Goal: Obtain resource: Obtain resource

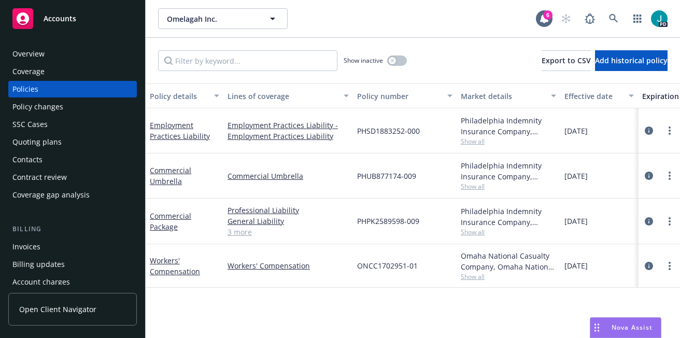
click at [40, 51] on div "Overview" at bounding box center [28, 54] width 32 height 17
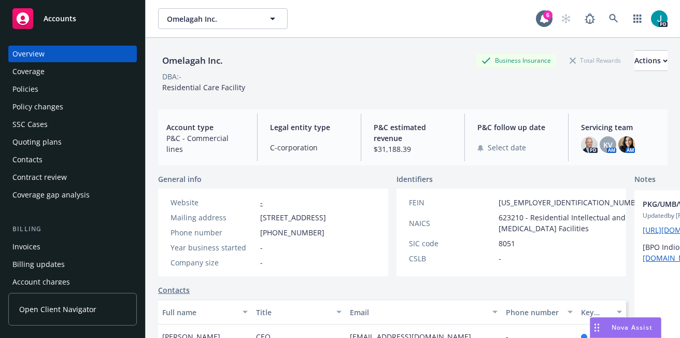
click at [59, 88] on div "Policies" at bounding box center [72, 89] width 120 height 17
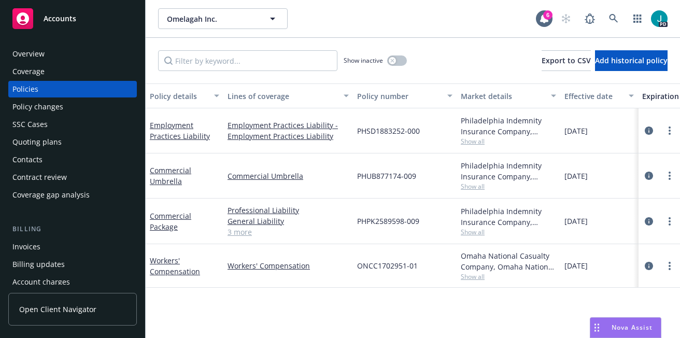
drag, startPoint x: 608, startPoint y: 270, endPoint x: 613, endPoint y: 275, distance: 6.6
click at [613, 275] on div "[DATE]" at bounding box center [599, 266] width 78 height 44
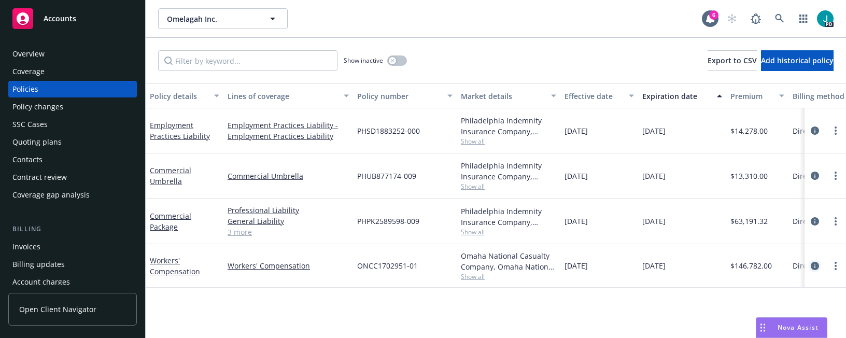
click at [679, 265] on icon "circleInformation" at bounding box center [815, 266] width 8 height 8
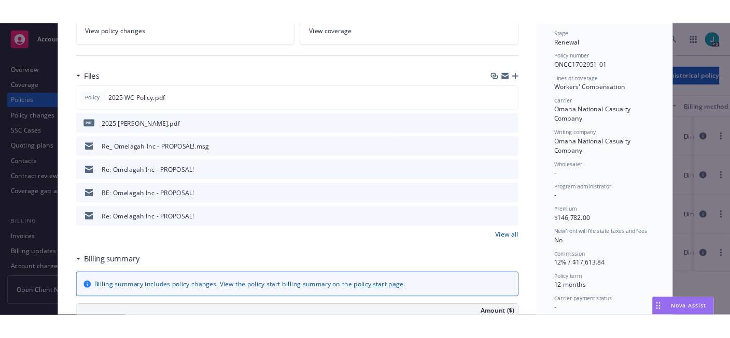
scroll to position [28, 0]
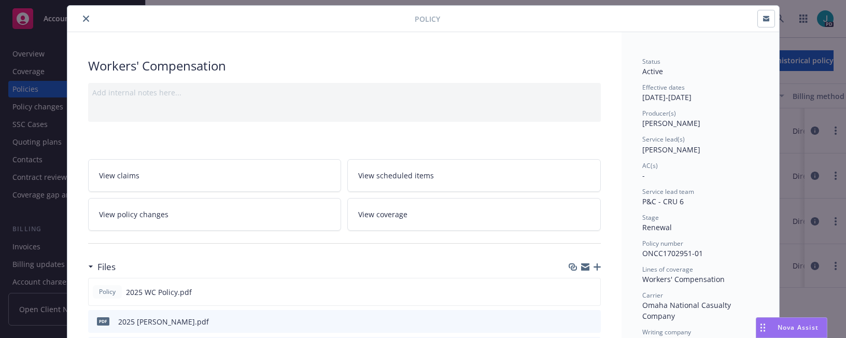
drag, startPoint x: 586, startPoint y: 39, endPoint x: 646, endPoint y: 29, distance: 60.9
click at [649, 29] on div "Policy" at bounding box center [423, 19] width 712 height 26
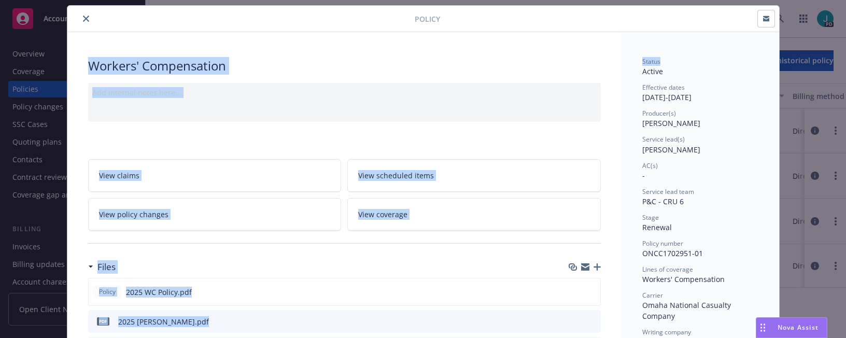
drag, startPoint x: 647, startPoint y: 54, endPoint x: 682, endPoint y: 59, distance: 35.5
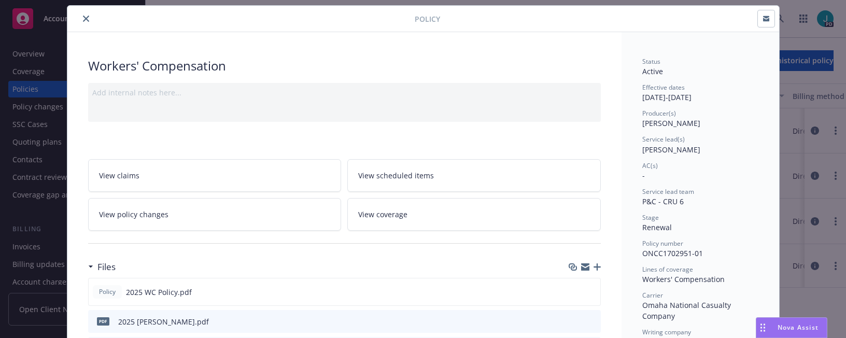
drag, startPoint x: 589, startPoint y: 16, endPoint x: 628, endPoint y: 29, distance: 41.0
click at [616, 32] on div "Policy" at bounding box center [423, 19] width 712 height 26
drag, startPoint x: 686, startPoint y: 16, endPoint x: 737, endPoint y: 26, distance: 53.0
click at [679, 20] on div at bounding box center [607, 19] width 335 height 18
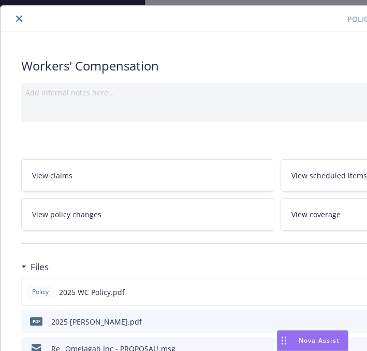
click at [18, 17] on icon "close" at bounding box center [19, 19] width 6 height 6
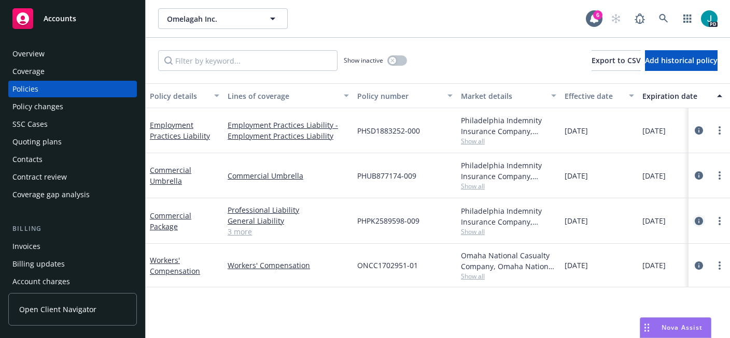
click at [679, 221] on icon "circleInformation" at bounding box center [698, 221] width 8 height 8
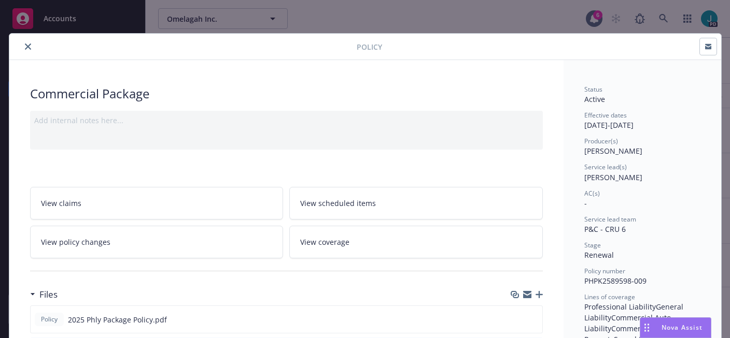
click at [25, 45] on icon "close" at bounding box center [28, 47] width 6 height 6
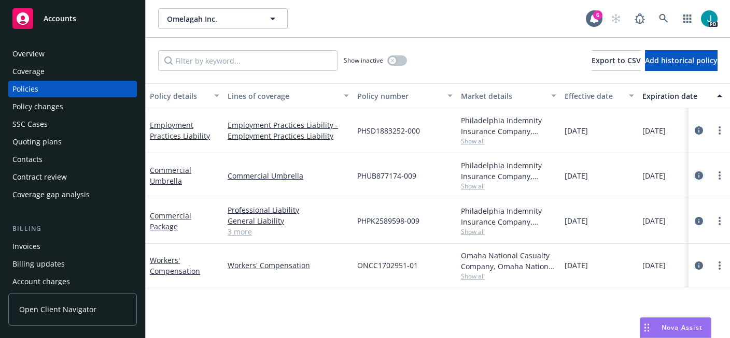
click at [679, 174] on icon "circleInformation" at bounding box center [698, 176] width 8 height 8
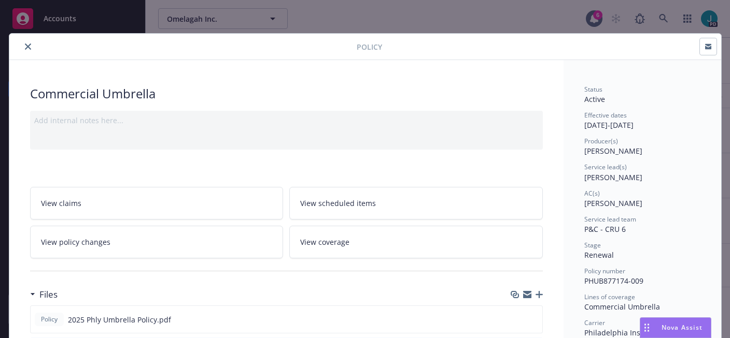
click at [28, 46] on button "close" at bounding box center [28, 46] width 12 height 12
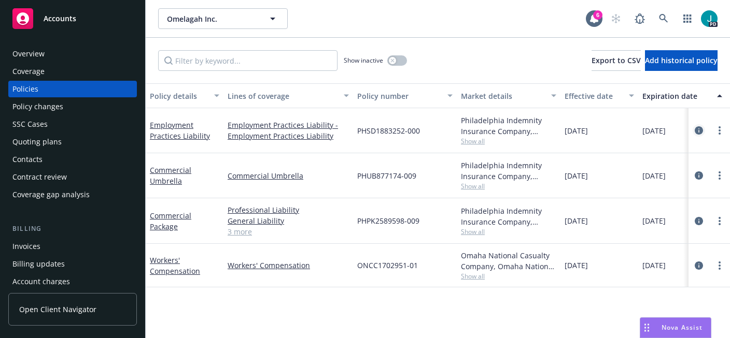
click at [679, 132] on icon "circleInformation" at bounding box center [698, 130] width 8 height 8
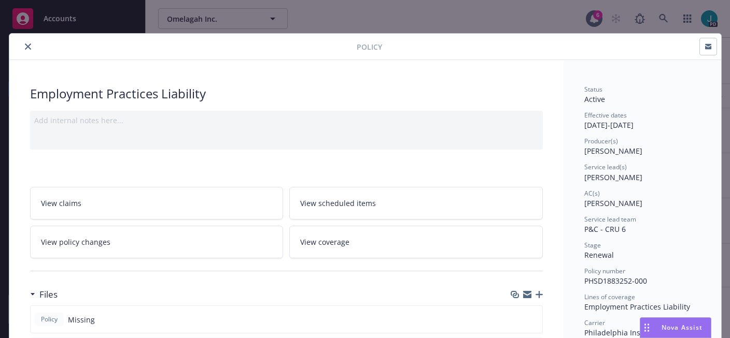
click at [26, 46] on icon "close" at bounding box center [28, 47] width 6 height 6
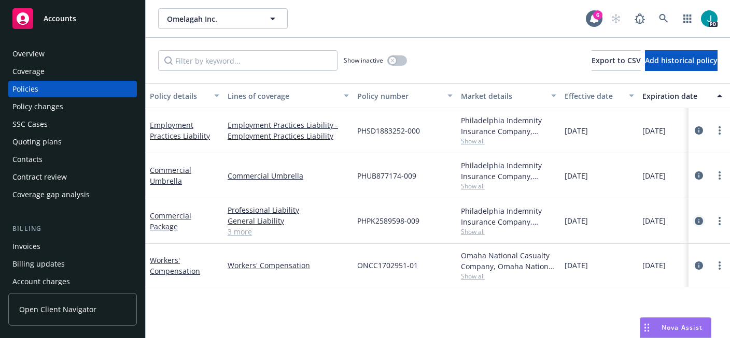
click at [679, 218] on icon "circleInformation" at bounding box center [698, 221] width 8 height 8
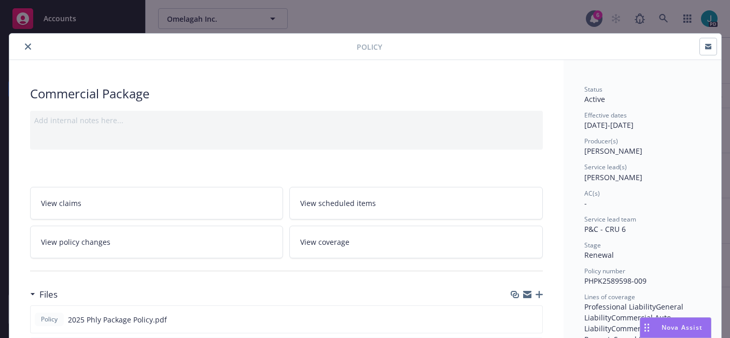
click at [27, 45] on button "close" at bounding box center [28, 46] width 12 height 12
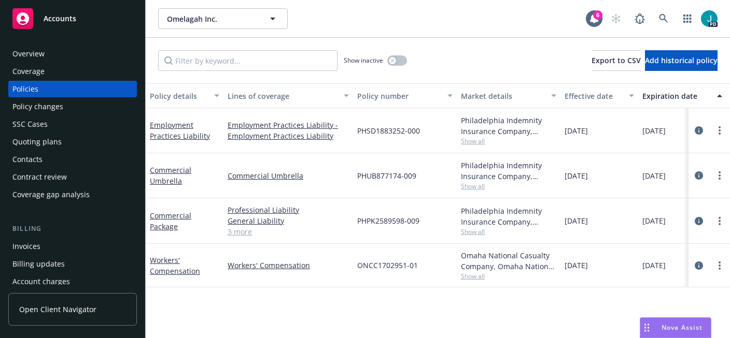
click at [38, 47] on div "Overview" at bounding box center [28, 54] width 32 height 17
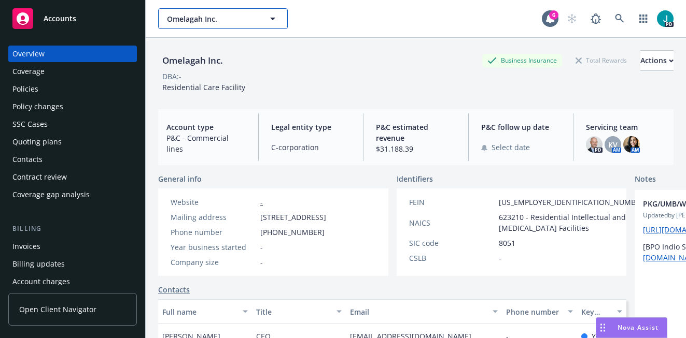
click at [180, 18] on span "Omelagah Inc." at bounding box center [212, 18] width 90 height 11
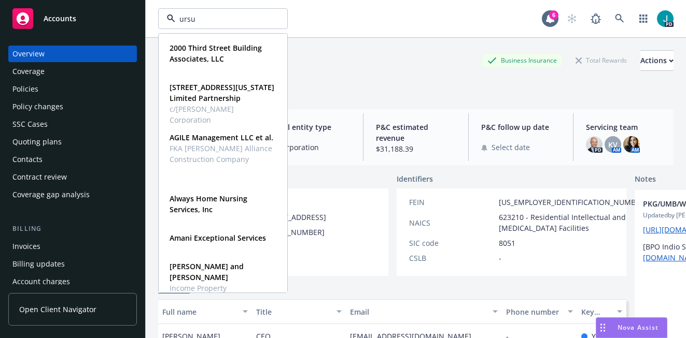
type input "ursus"
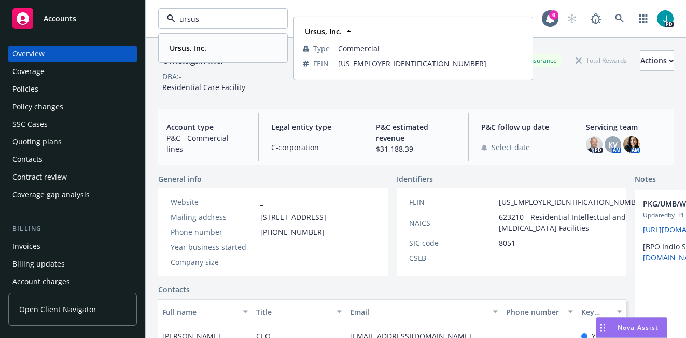
click at [195, 41] on div "Ursus, Inc." at bounding box center [186, 47] width 43 height 15
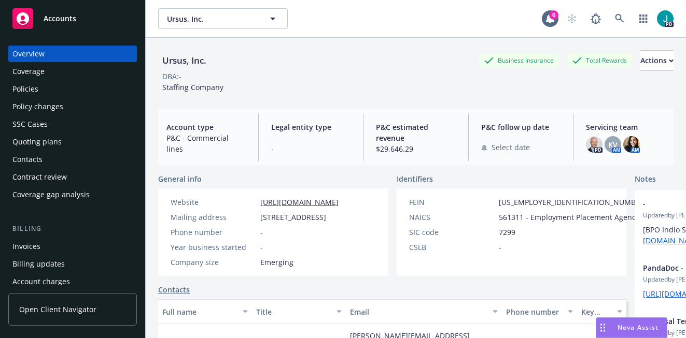
click at [25, 86] on div "Policies" at bounding box center [25, 89] width 26 height 17
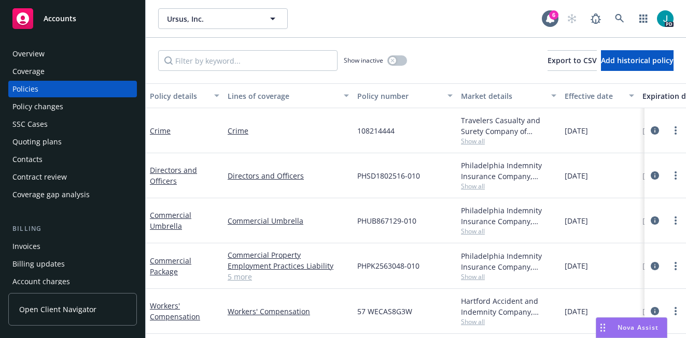
scroll to position [170, 0]
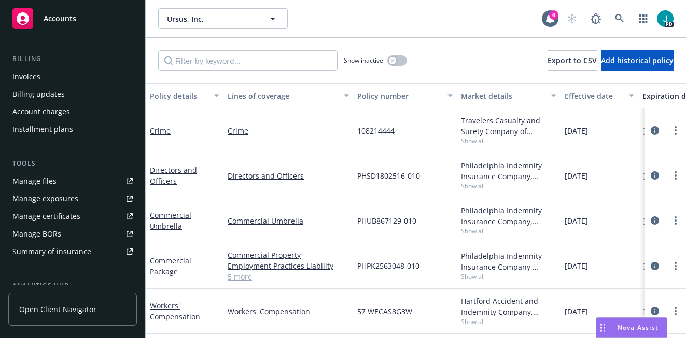
click at [49, 179] on div "Manage files" at bounding box center [34, 181] width 44 height 17
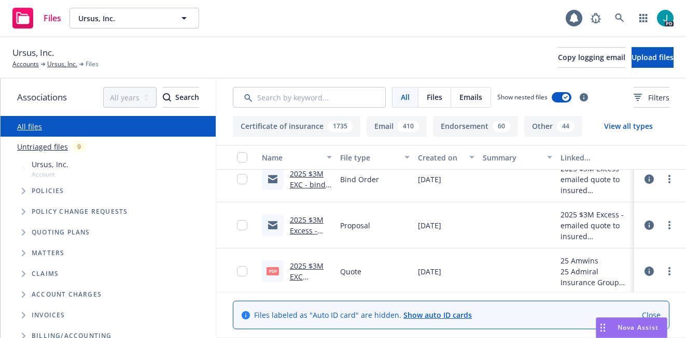
scroll to position [85, 0]
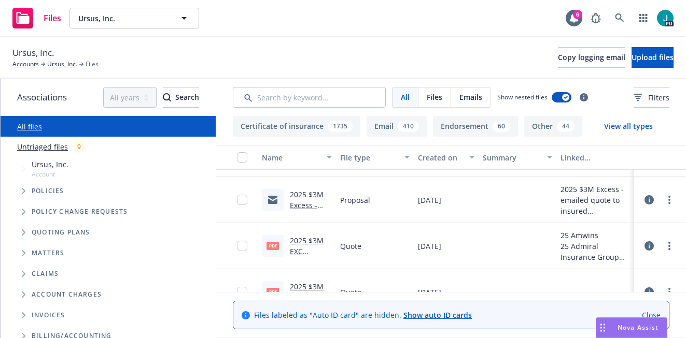
click at [303, 240] on link "2025 $3M EXC Quote.pdf" at bounding box center [307, 252] width 35 height 32
